Goal: Transaction & Acquisition: Subscribe to service/newsletter

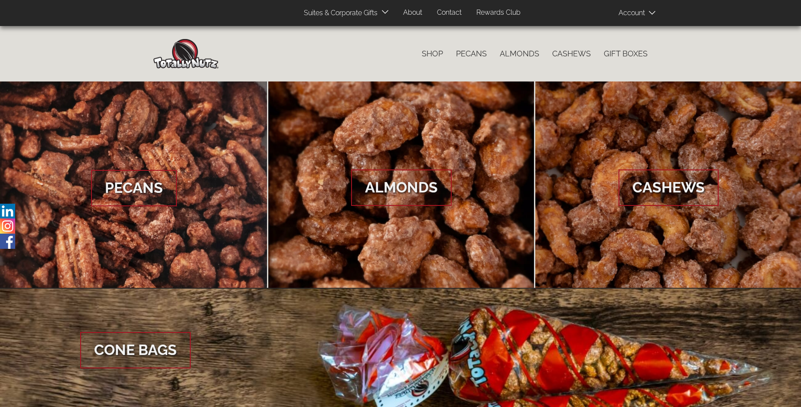
scroll to position [1295, 0]
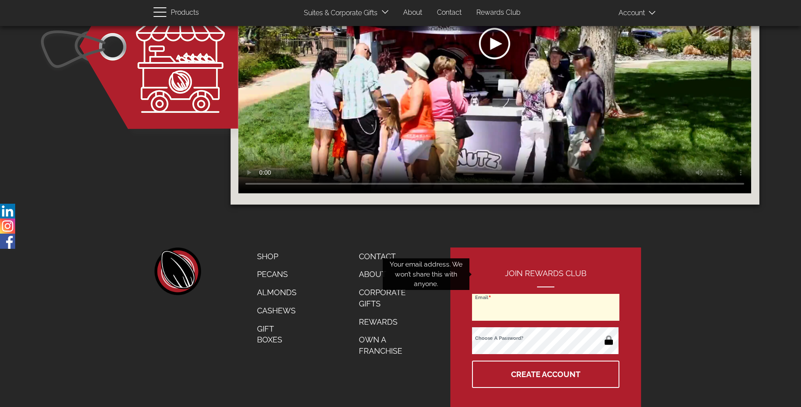
click at [546, 294] on input "Email" at bounding box center [545, 307] width 147 height 27
type input "[EMAIL_ADDRESS][DOMAIN_NAME]"
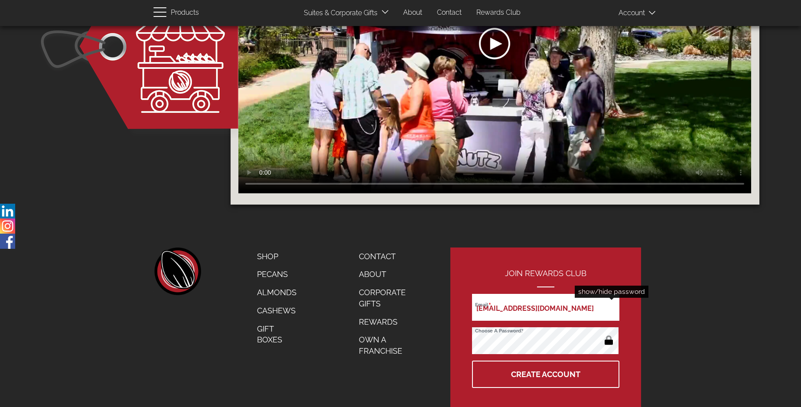
click at [608, 334] on button "button" at bounding box center [608, 341] width 17 height 14
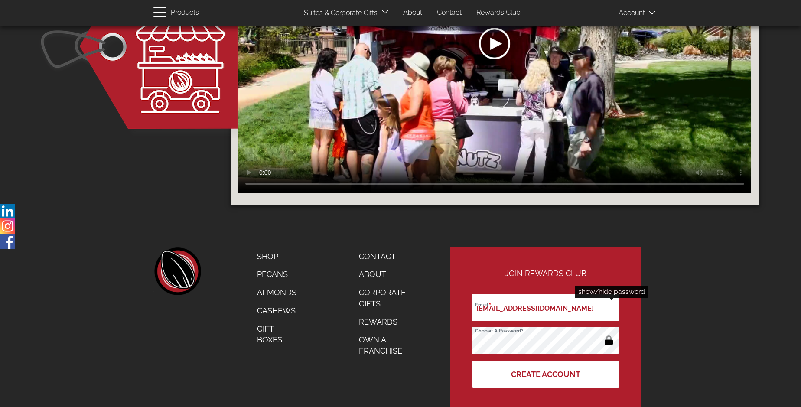
click at [546, 360] on button "Create Account" at bounding box center [545, 373] width 147 height 27
